Goal: Transaction & Acquisition: Book appointment/travel/reservation

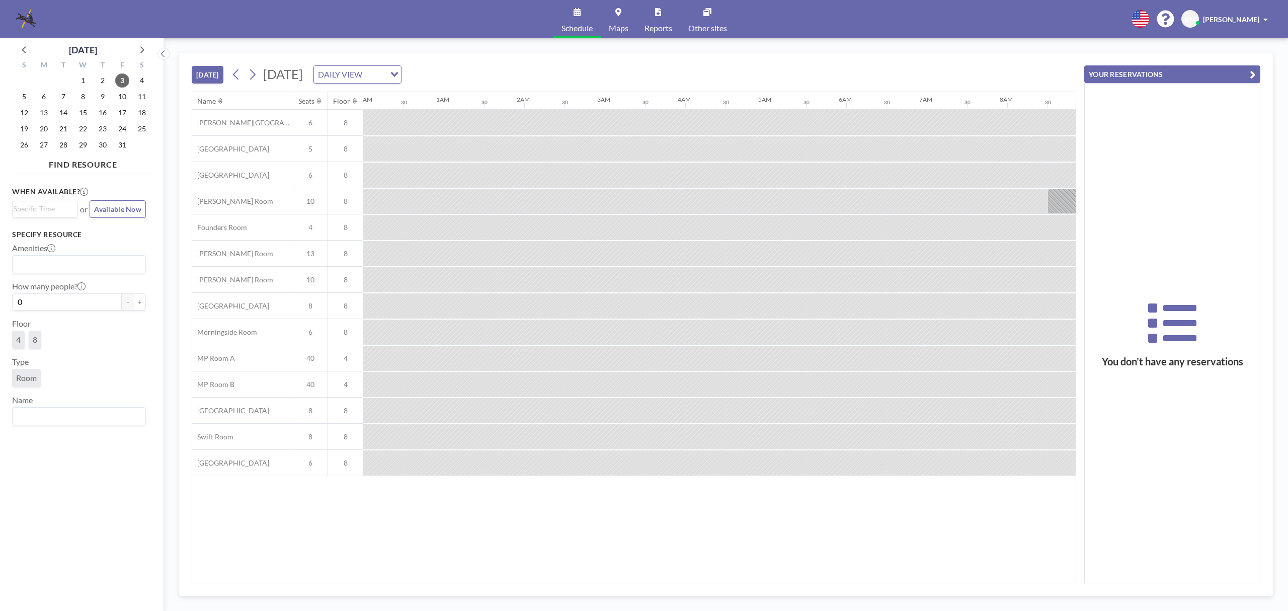
scroll to position [0, 765]
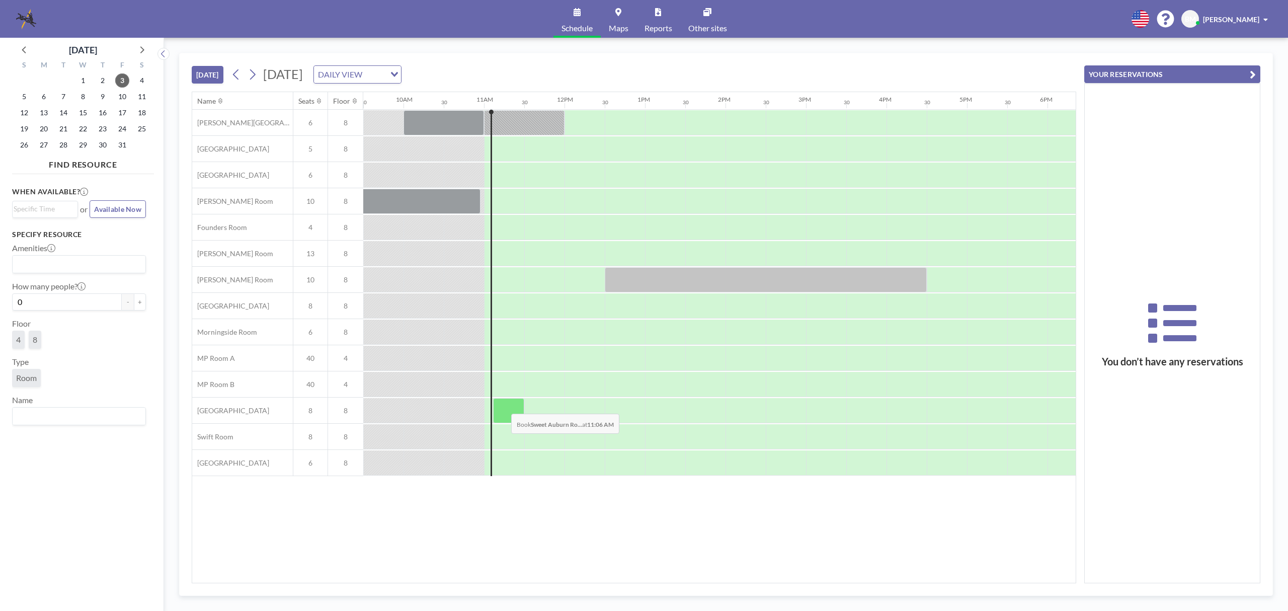
click at [503, 407] on div at bounding box center [508, 410] width 31 height 25
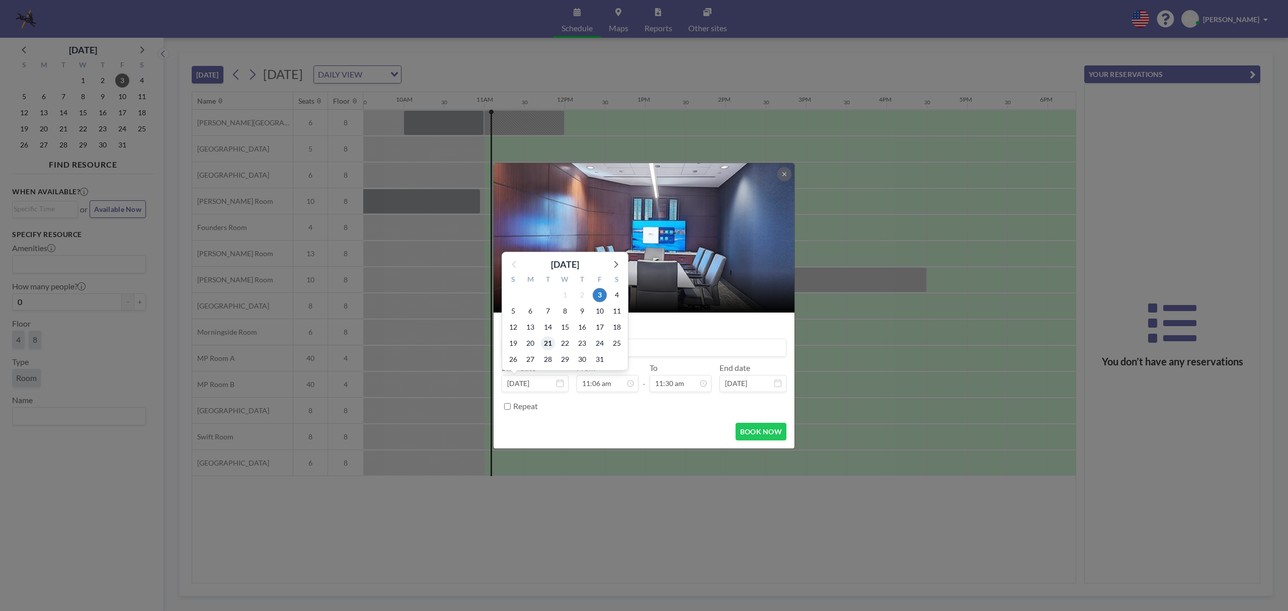
click at [551, 349] on span "21" at bounding box center [548, 343] width 14 height 14
type input "[DATE]"
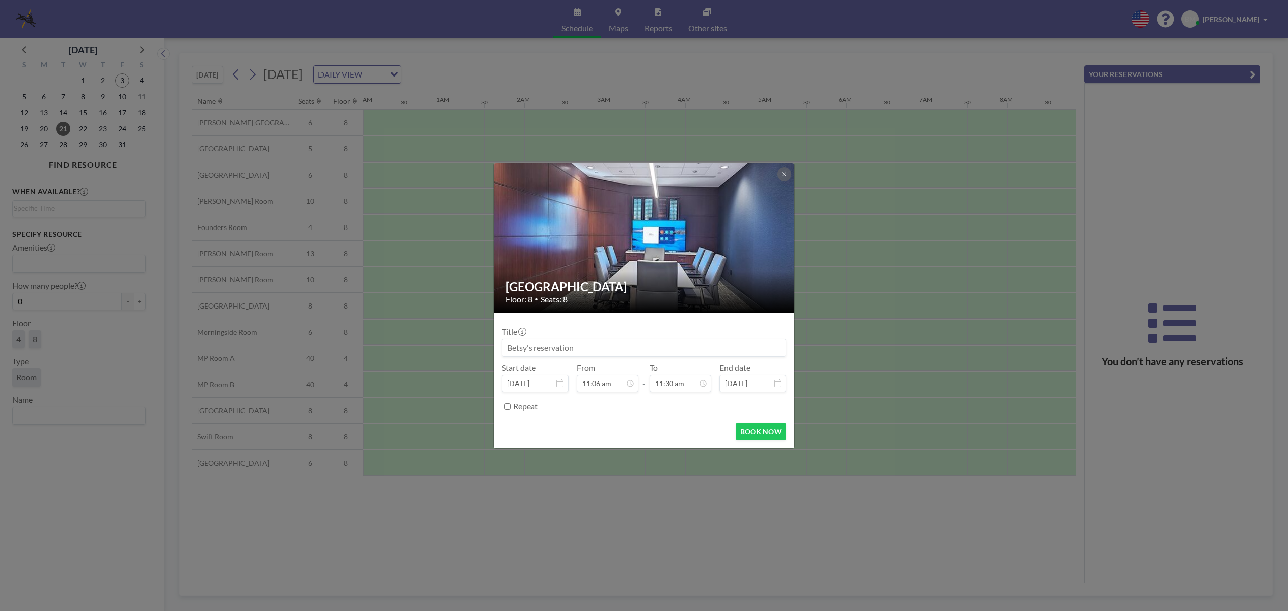
scroll to position [0, 845]
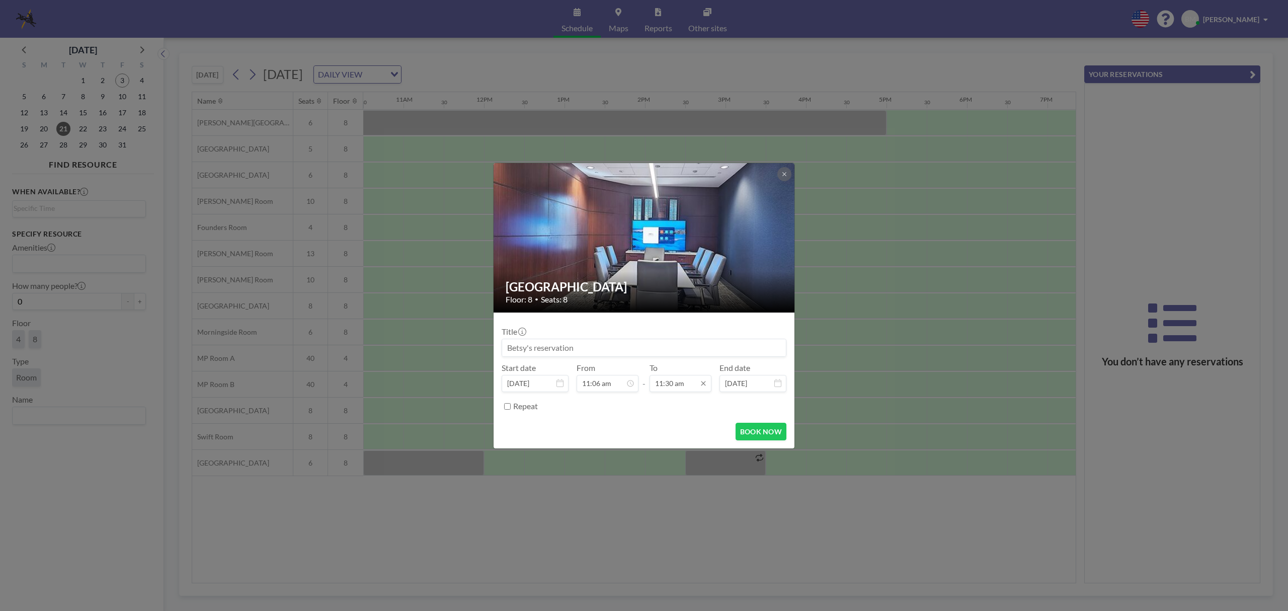
drag, startPoint x: 640, startPoint y: 388, endPoint x: 650, endPoint y: 387, distance: 9.6
click at [653, 388] on form "Title Start date [DATE] From 11:06 am - To 11:30 am End date [DATE] Repeat BOOK…" at bounding box center [644, 380] width 301 height 136
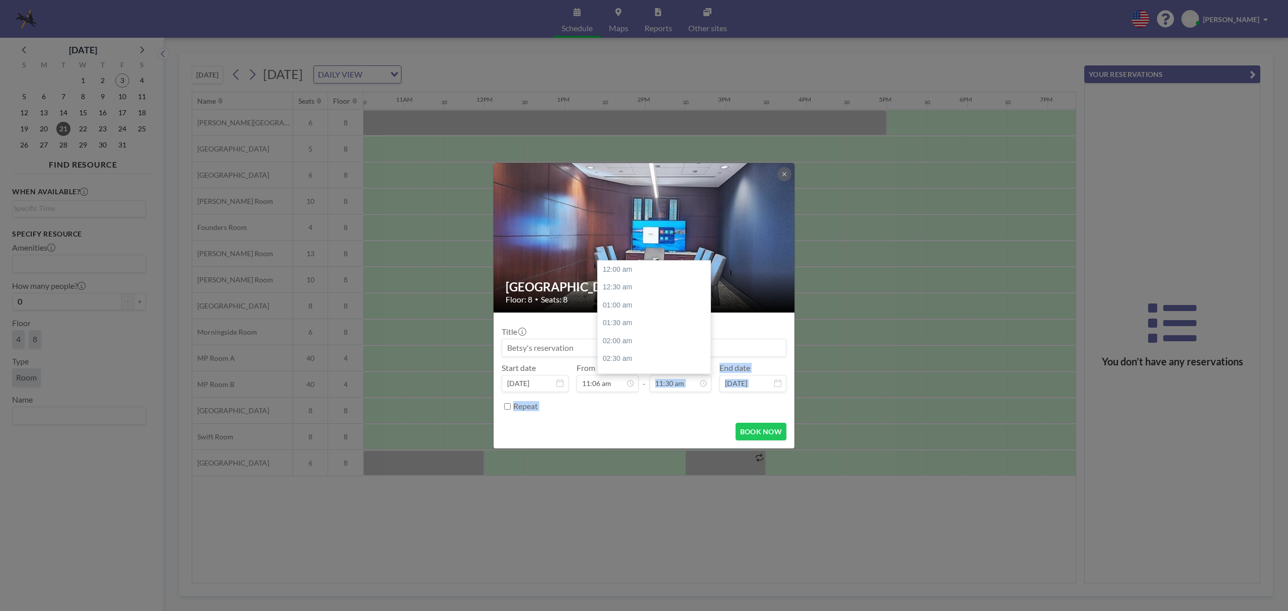
scroll to position [412, 0]
click at [782, 172] on icon at bounding box center [784, 174] width 6 height 6
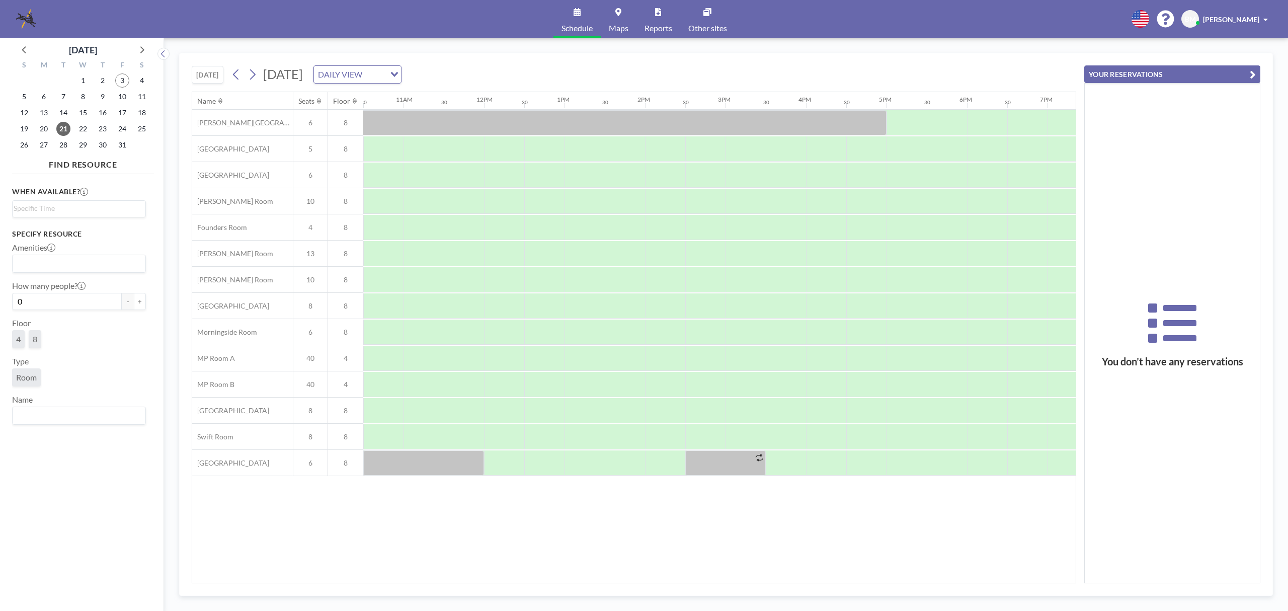
click at [212, 67] on button "[DATE]" at bounding box center [208, 75] width 32 height 18
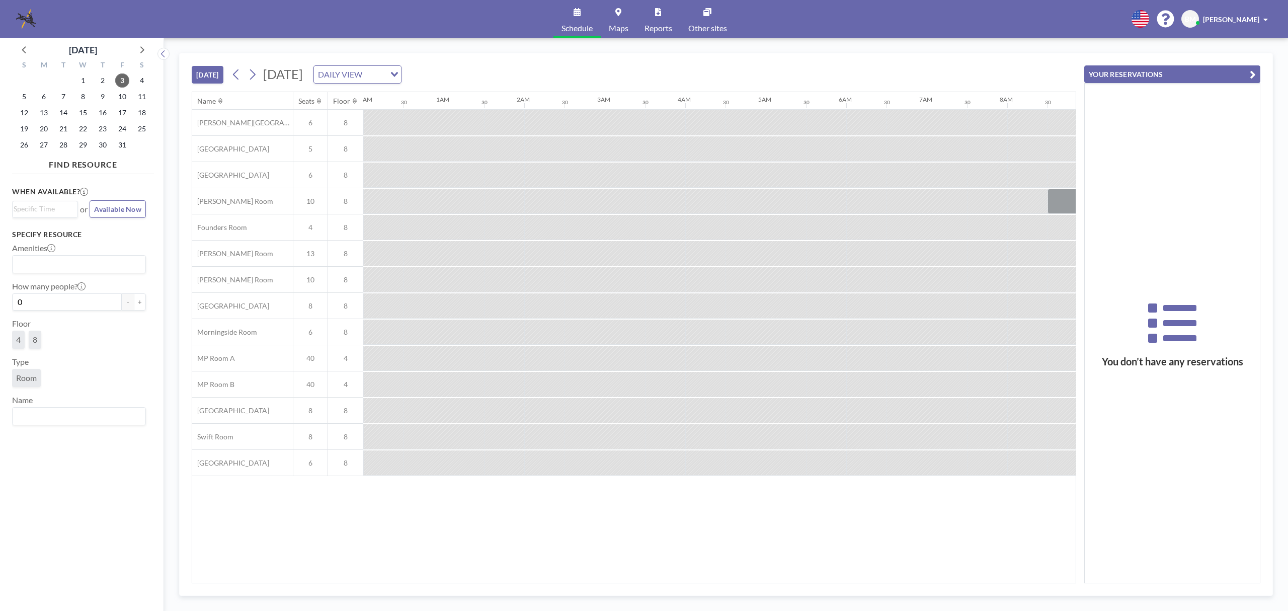
scroll to position [0, 845]
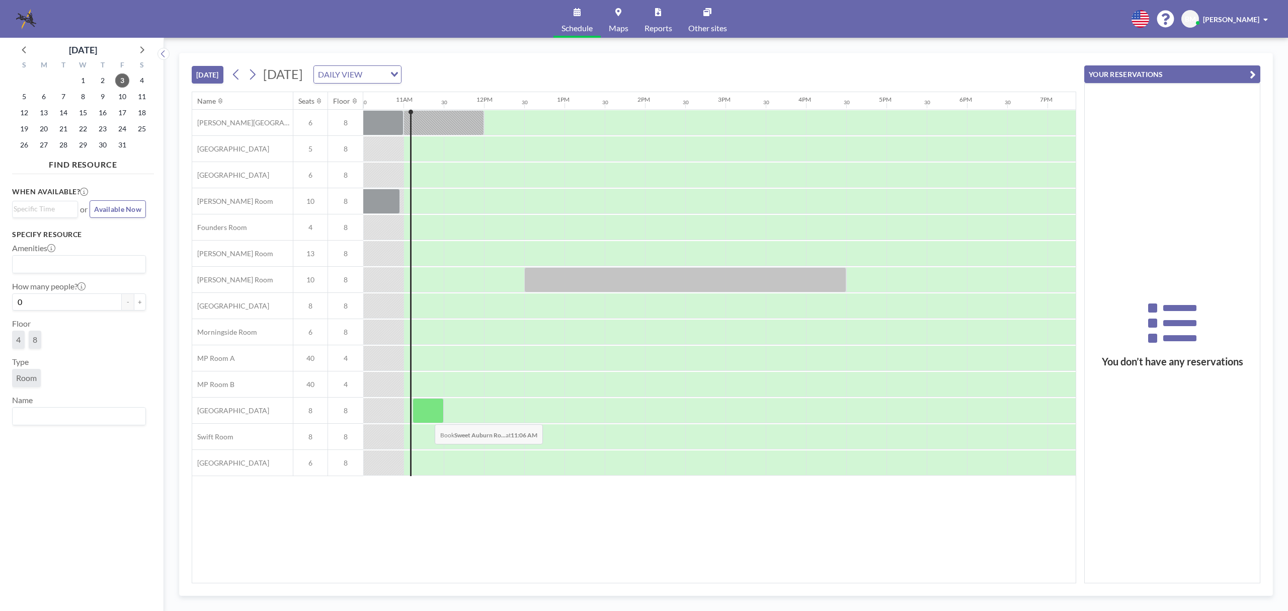
click at [427, 413] on div at bounding box center [428, 410] width 31 height 25
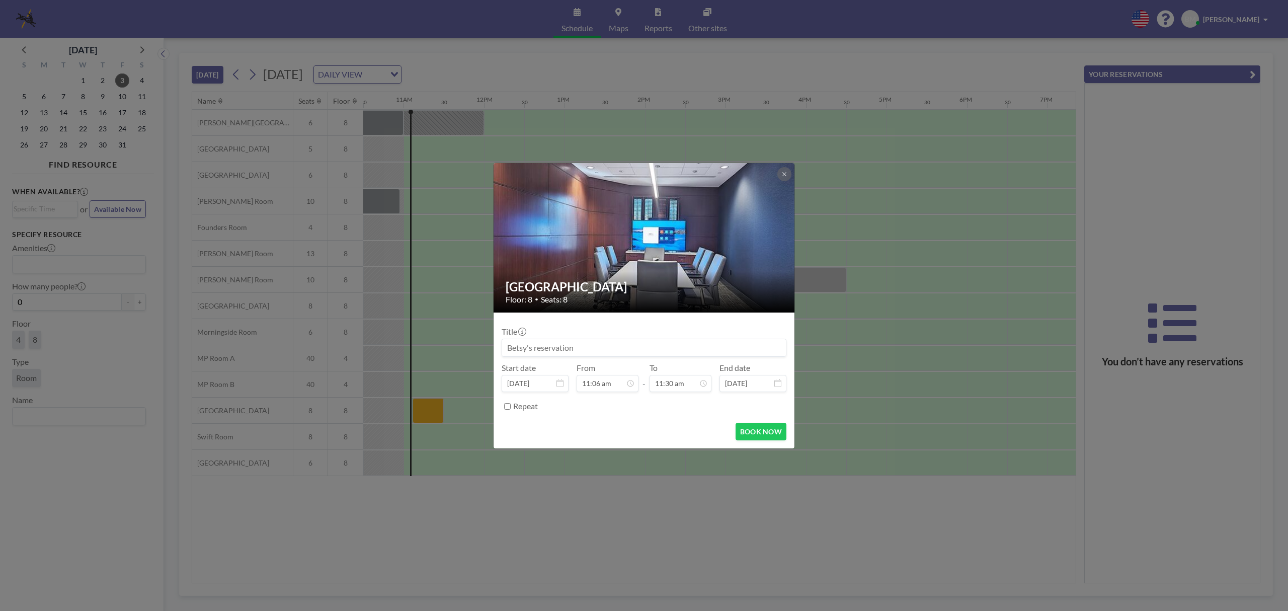
click at [516, 347] on input at bounding box center [644, 347] width 284 height 17
type input "BKM/MMO MTG"
click at [683, 383] on input "11:30 am" at bounding box center [681, 383] width 62 height 17
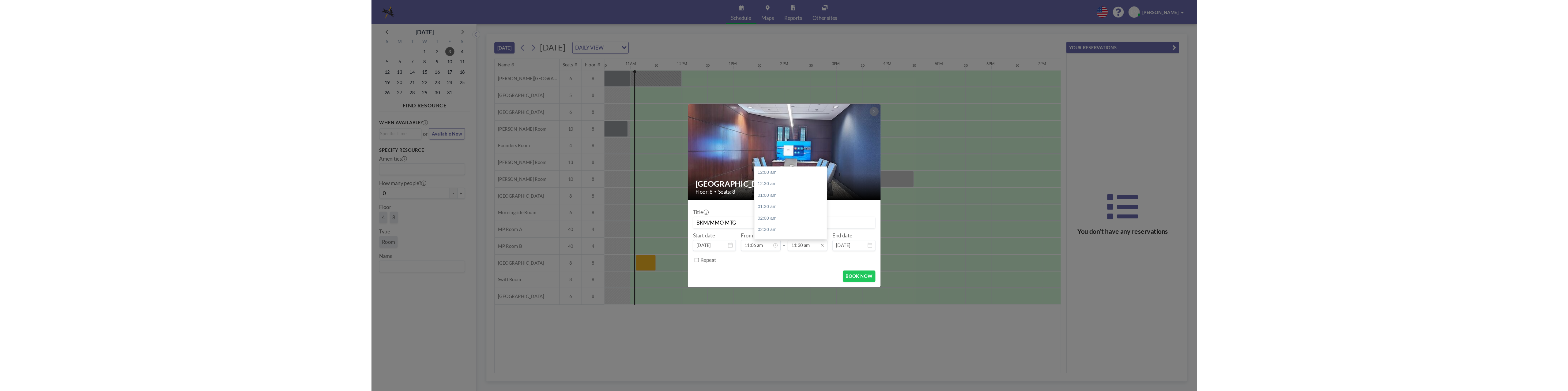
scroll to position [251, 0]
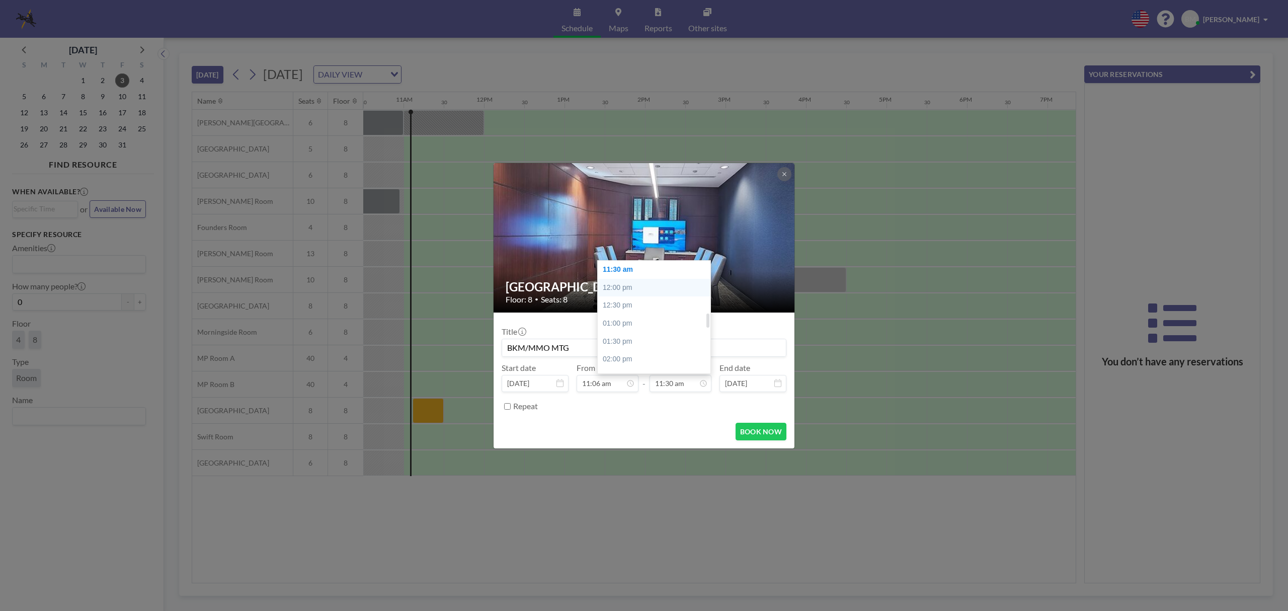
click at [624, 285] on div "12:00 pm" at bounding box center [657, 288] width 119 height 18
type input "12:00 pm"
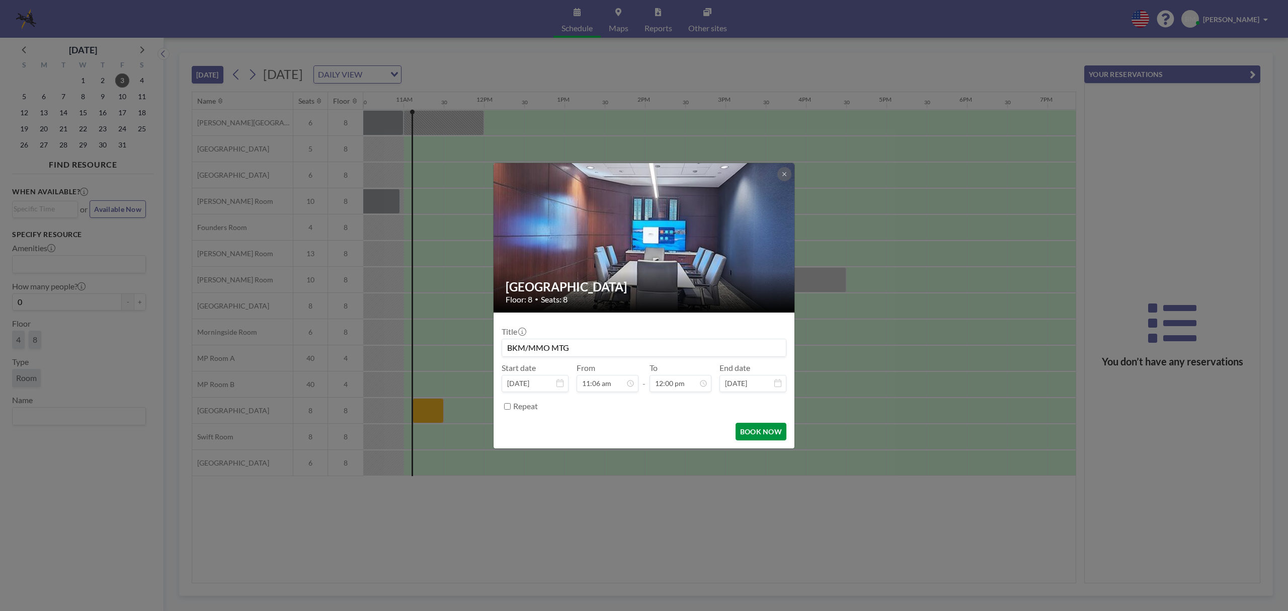
click at [771, 429] on button "BOOK NOW" at bounding box center [761, 432] width 51 height 18
